Goal: Task Accomplishment & Management: Manage account settings

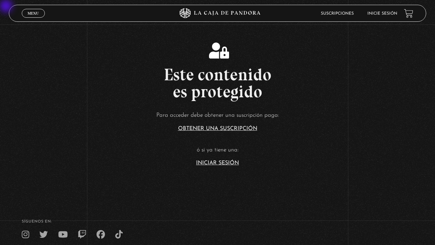
click at [218, 161] on link "Iniciar Sesión" at bounding box center [217, 162] width 43 height 5
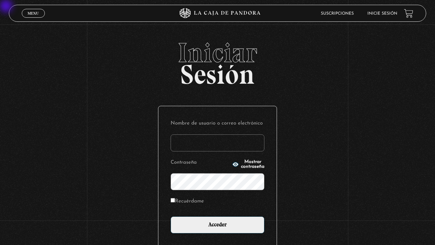
click at [218, 142] on input "Nombre de usuario o correo electrónico" at bounding box center [218, 142] width 94 height 17
type input "prips-"
